Goal: Transaction & Acquisition: Purchase product/service

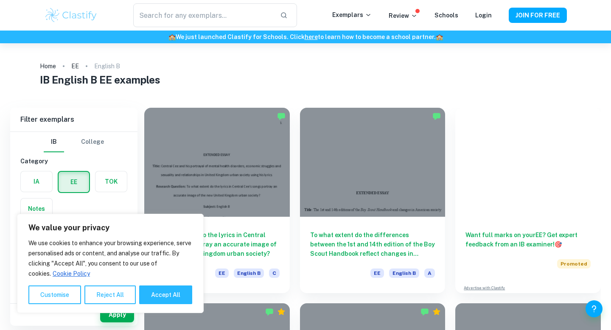
click at [166, 77] on h1 "IB English B EE examples" at bounding box center [306, 79] width 532 height 15
click at [234, 79] on h1 "IB English B EE examples" at bounding box center [306, 79] width 532 height 15
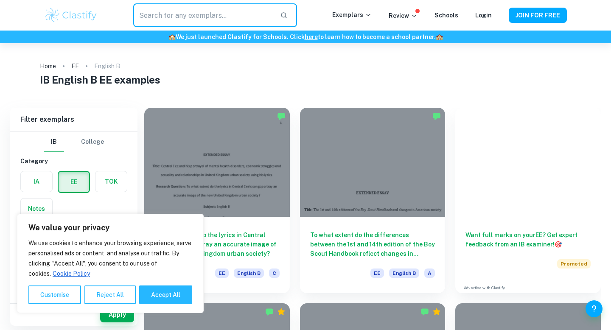
click at [204, 16] on input "text" at bounding box center [203, 15] width 140 height 24
type input "Pop culture"
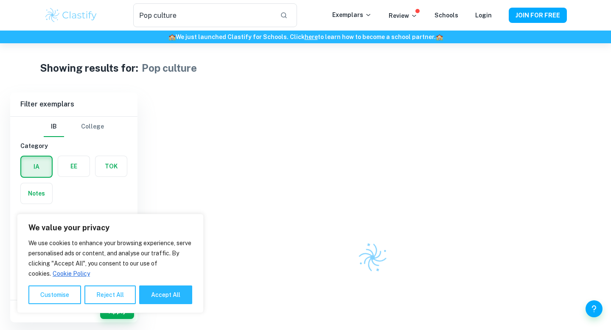
click at [214, 82] on div "Showing results for: Pop culture Filter Filter exemplars IB College Category IA…" at bounding box center [305, 233] width 611 height 380
click at [186, 89] on div "Showing results for: Pop culture Filter Filter exemplars IB College Category IA…" at bounding box center [305, 233] width 611 height 380
click at [74, 163] on label "button" at bounding box center [73, 166] width 31 height 20
click at [0, 0] on input "radio" at bounding box center [0, 0] width 0 height 0
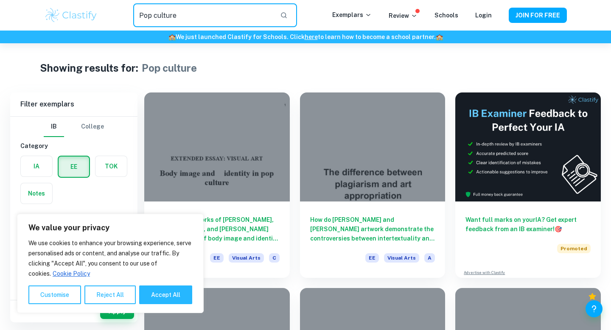
click at [207, 13] on input "Pop culture" at bounding box center [203, 15] width 140 height 24
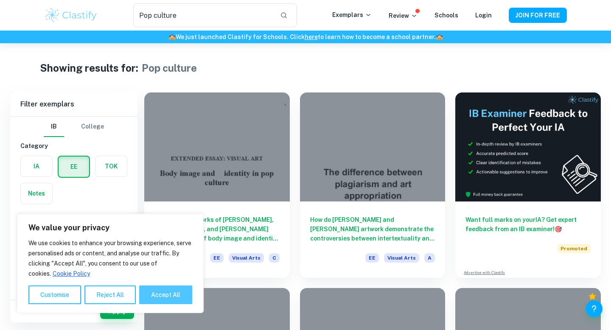
click at [160, 275] on button "Accept All" at bounding box center [165, 295] width 53 height 19
checkbox input "true"
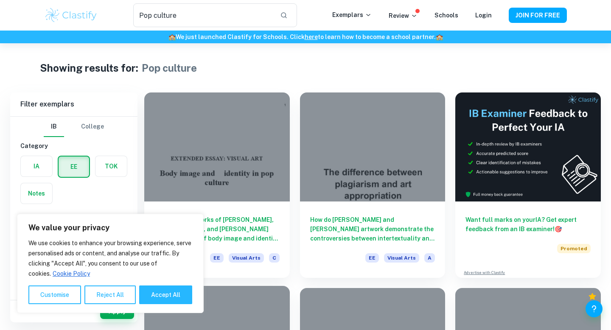
checkbox input "true"
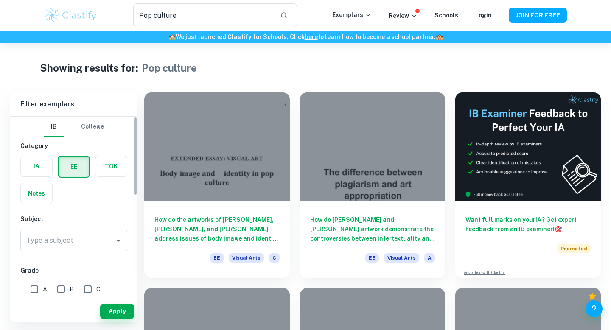
click at [81, 167] on label "button" at bounding box center [74, 167] width 31 height 20
click at [0, 0] on input "radio" at bounding box center [0, 0] width 0 height 0
click at [81, 167] on label "button" at bounding box center [74, 167] width 31 height 20
click at [0, 0] on input "radio" at bounding box center [0, 0] width 0 height 0
click at [87, 258] on div "IB College Category IA EE TOK Notes Subject Type a subject Type a subject Grade…" at bounding box center [73, 322] width 127 height 410
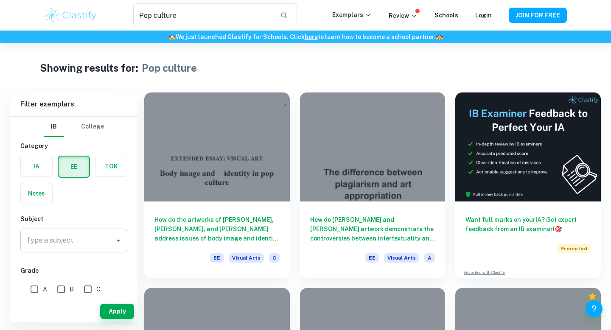
click at [87, 245] on input "Type a subject" at bounding box center [67, 241] width 87 height 16
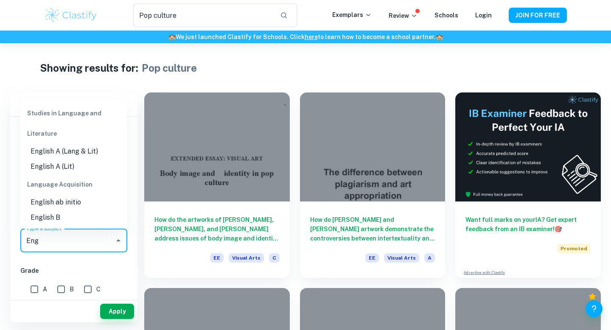
click at [45, 219] on li "English B" at bounding box center [73, 217] width 107 height 15
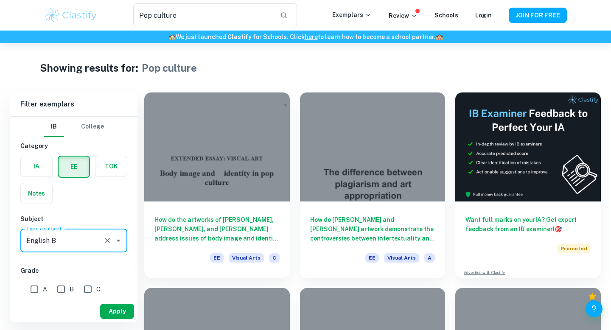
type input "English B"
click at [118, 275] on button "Apply" at bounding box center [117, 311] width 34 height 15
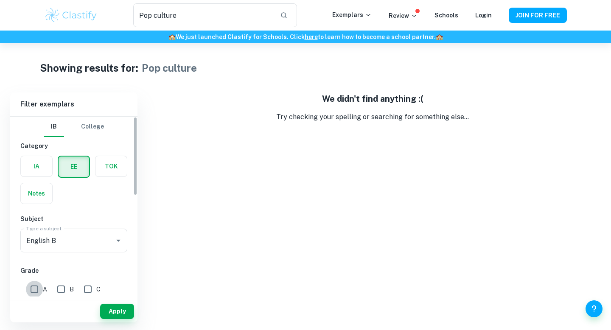
click at [29, 275] on input "A" at bounding box center [34, 289] width 17 height 17
checkbox input "true"
click at [120, 275] on button "Apply" at bounding box center [117, 311] width 34 height 15
click at [232, 14] on input "Pop culture" at bounding box center [203, 15] width 140 height 24
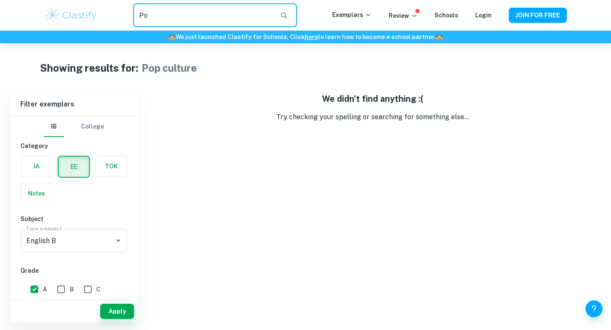
type input "P"
click at [128, 275] on button "Apply" at bounding box center [117, 311] width 34 height 15
drag, startPoint x: 264, startPoint y: 13, endPoint x: 35, endPoint y: 33, distance: 229.7
click at [39, 34] on header "​ Exemplars Review Schools Login JOIN FOR FREE 🏫 We just launched Clastify for …" at bounding box center [305, 21] width 611 height 43
drag, startPoint x: 188, startPoint y: 16, endPoint x: 112, endPoint y: 7, distance: 76.5
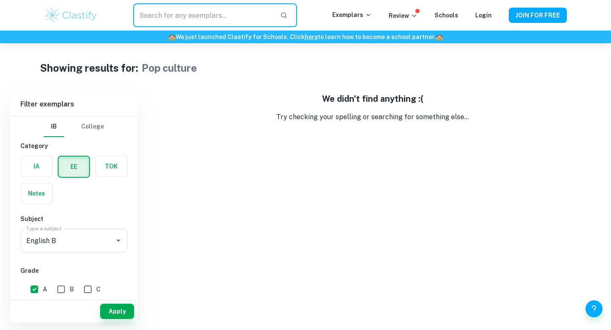
click at [112, 7] on div "​" at bounding box center [215, 15] width 234 height 24
type input "Pop culture"
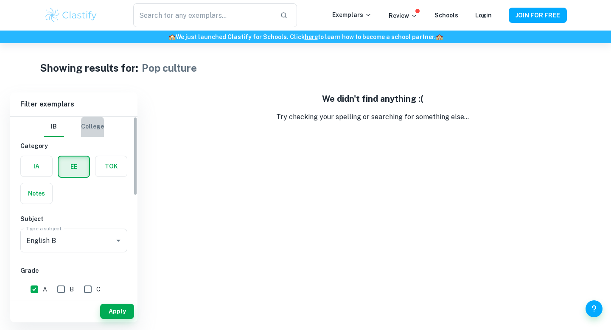
click at [90, 134] on button "College" at bounding box center [92, 127] width 23 height 20
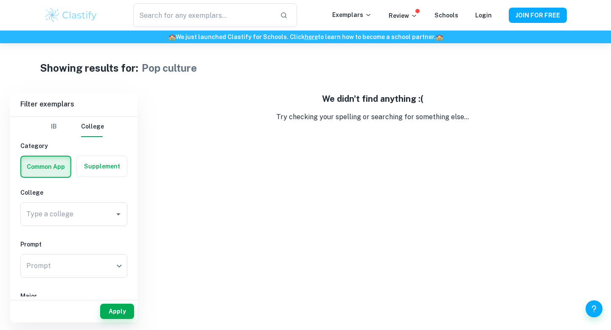
click at [59, 124] on button "IB" at bounding box center [54, 127] width 20 height 20
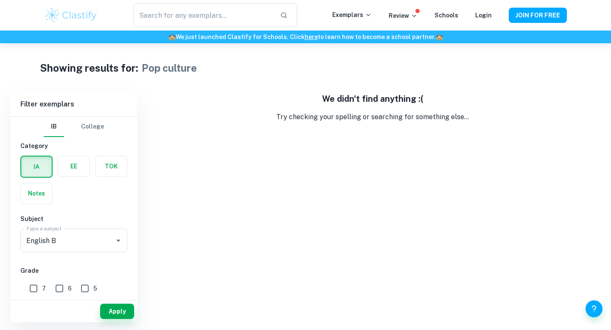
click at [74, 169] on label "button" at bounding box center [73, 166] width 31 height 20
click at [0, 0] on input "radio" at bounding box center [0, 0] width 0 height 0
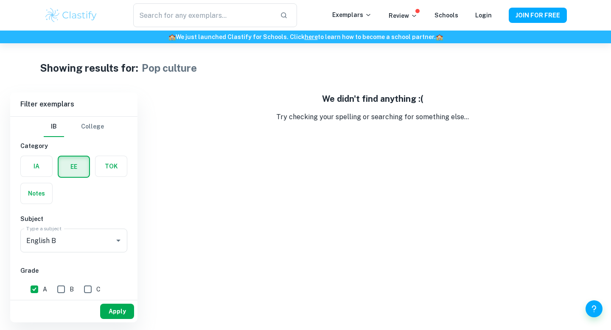
click at [114, 275] on button "Apply" at bounding box center [117, 311] width 34 height 15
click at [113, 275] on button "Apply" at bounding box center [117, 311] width 34 height 15
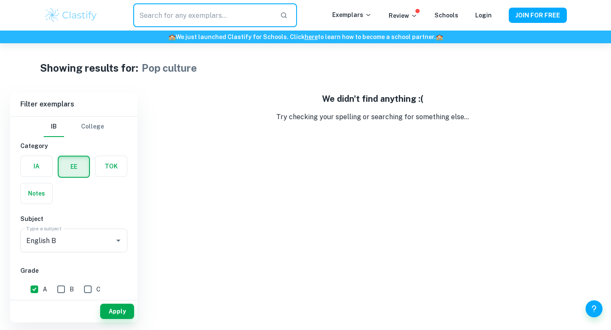
drag, startPoint x: 222, startPoint y: 17, endPoint x: 94, endPoint y: 6, distance: 129.1
click at [94, 8] on div "​ Exemplars Review Schools Login JOIN FOR FREE" at bounding box center [305, 15] width 543 height 24
type input "Pop culture"
click at [225, 113] on p "Try checking your spelling or searching for something else..." at bounding box center [372, 117] width 457 height 10
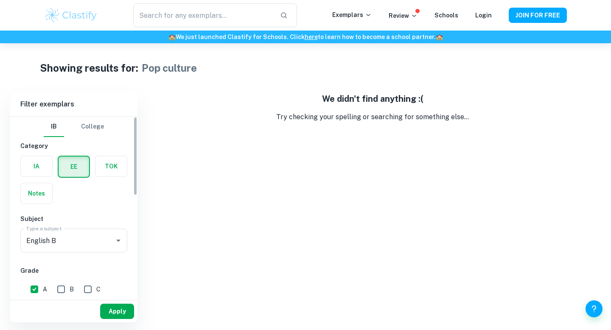
click at [116, 275] on button "Apply" at bounding box center [117, 311] width 34 height 15
click at [407, 20] on p "Review" at bounding box center [403, 15] width 29 height 9
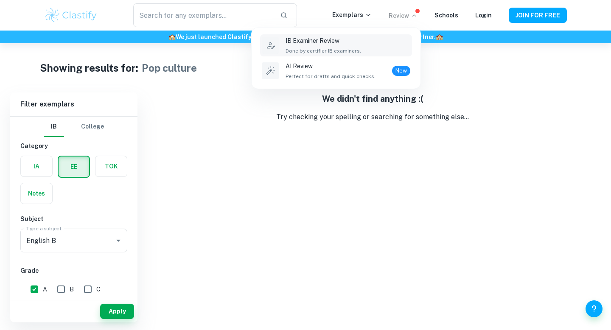
click at [321, 49] on span "Done by certifier IB examiners." at bounding box center [324, 51] width 76 height 8
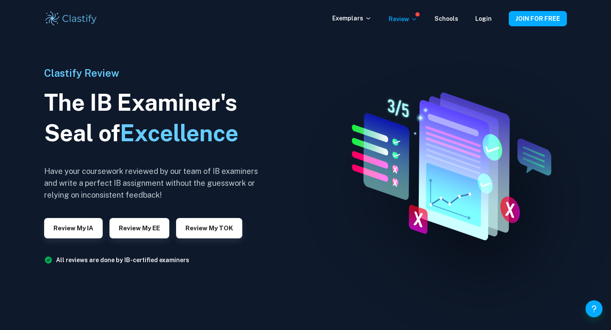
click at [285, 110] on div at bounding box center [305, 165] width 611 height 330
click at [262, 112] on h1 "The IB Examiner's Seal of Excellence" at bounding box center [154, 117] width 221 height 61
click at [145, 238] on button "Review my EE" at bounding box center [140, 228] width 60 height 20
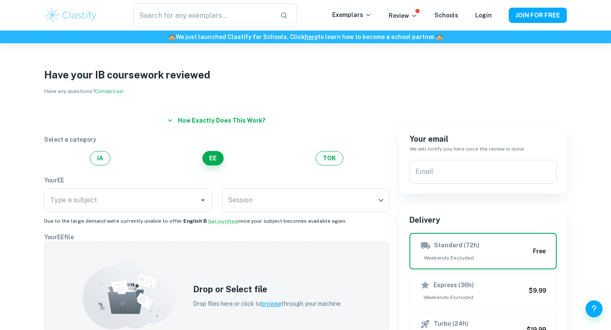
click at [284, 88] on div "Have your IB coursework reviewed Have any questions? Contact us!" at bounding box center [305, 81] width 523 height 29
click at [278, 79] on h1 "Have your IB coursework reviewed" at bounding box center [305, 74] width 523 height 15
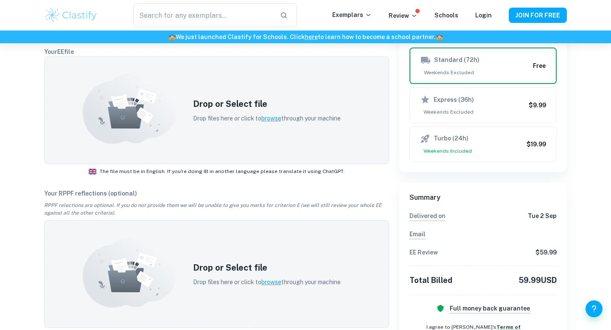
scroll to position [291, 0]
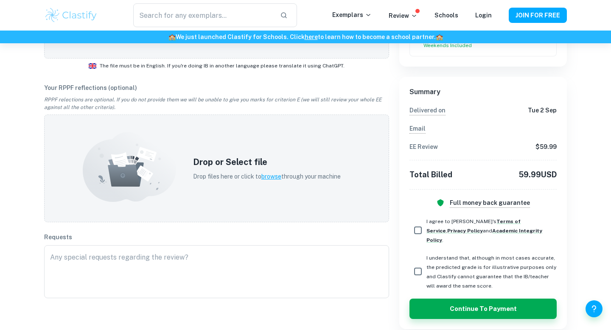
click at [509, 70] on div "Have your IB coursework reviewed Have any questions? Contact us! How exactly do…" at bounding box center [305, 46] width 611 height 588
click at [509, 59] on div "Have your IB coursework reviewed Have any questions? Contact us! How exactly do…" at bounding box center [305, 46] width 611 height 588
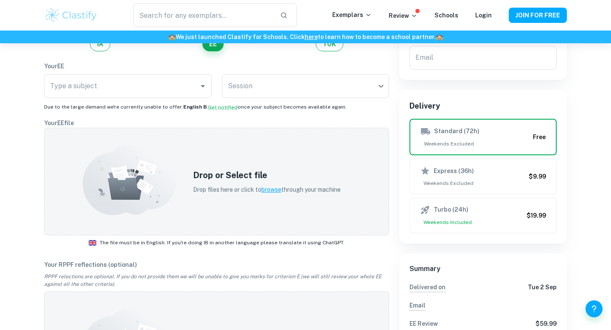
scroll to position [0, 0]
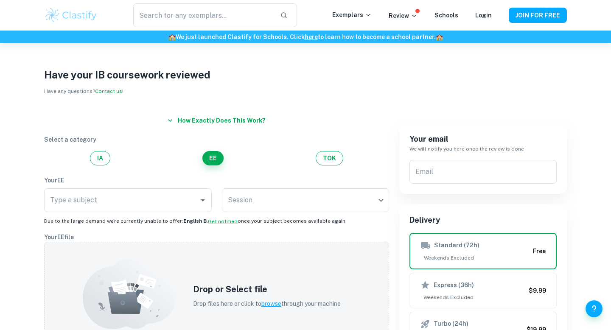
click at [317, 89] on div "Have your IB coursework reviewed Have any questions? Contact us!" at bounding box center [305, 81] width 523 height 29
